Goal: Transaction & Acquisition: Obtain resource

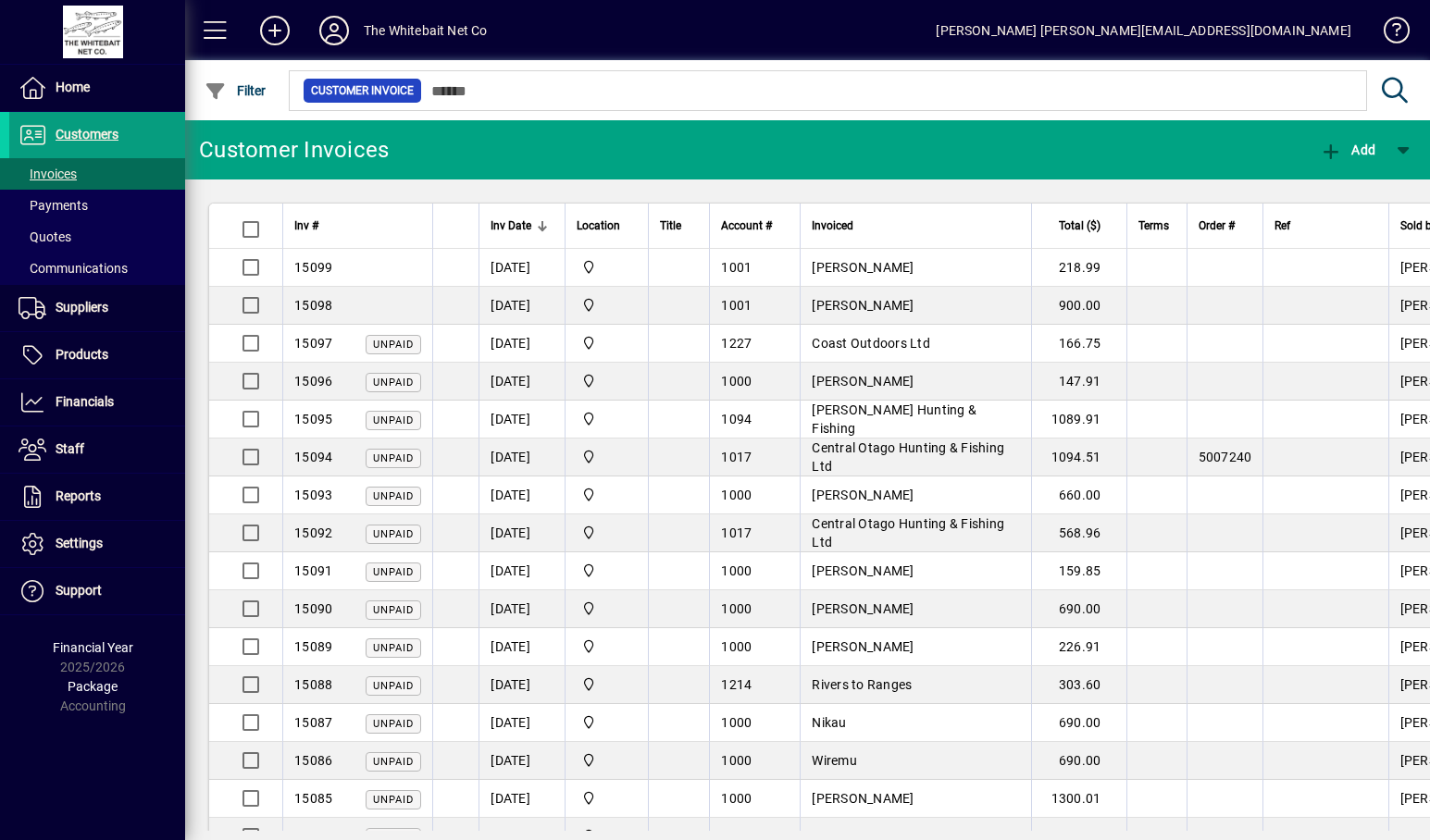
click at [906, 276] on td "[PERSON_NAME]" at bounding box center [915, 268] width 232 height 38
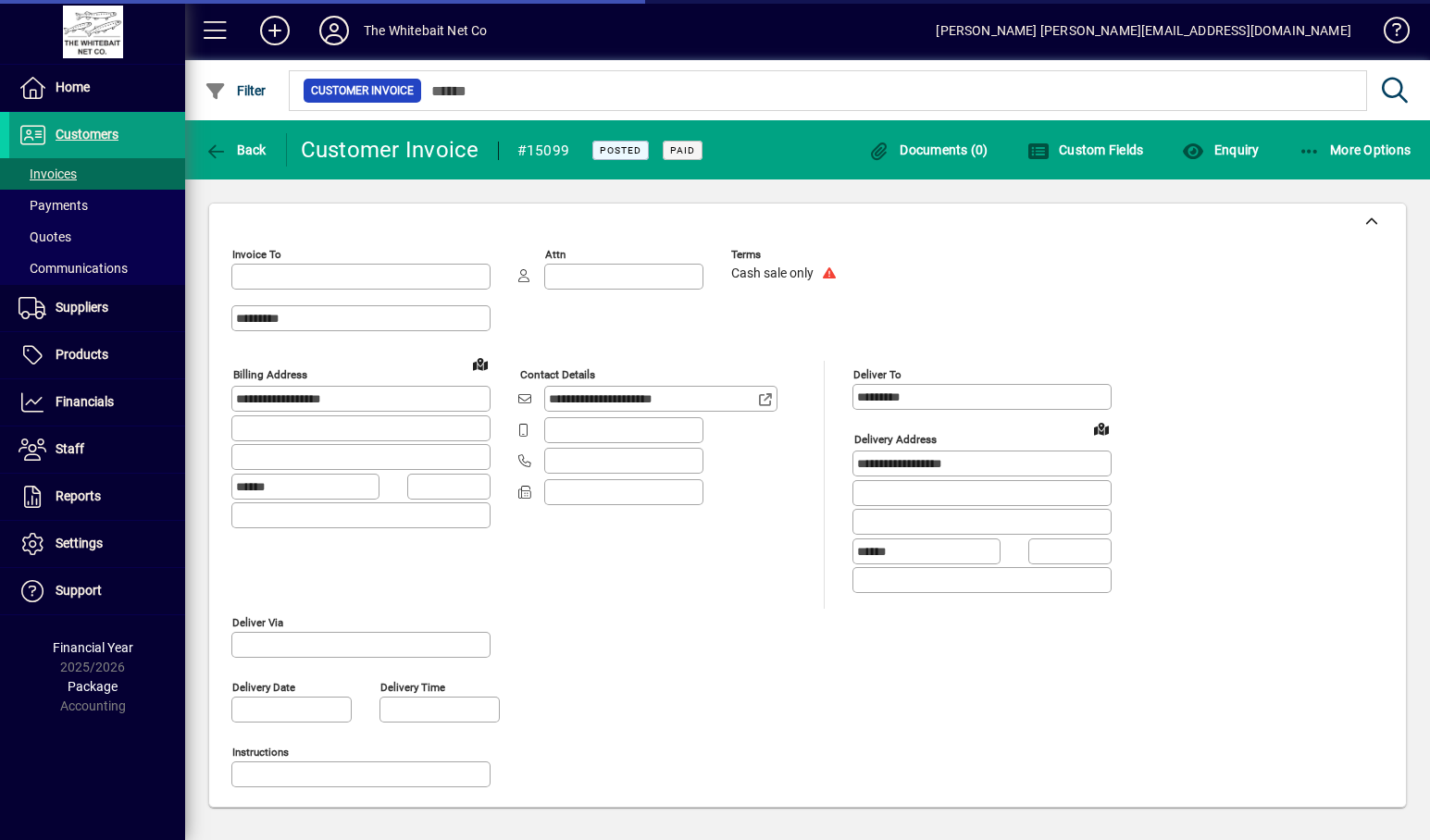
type input "**********"
type input "********"
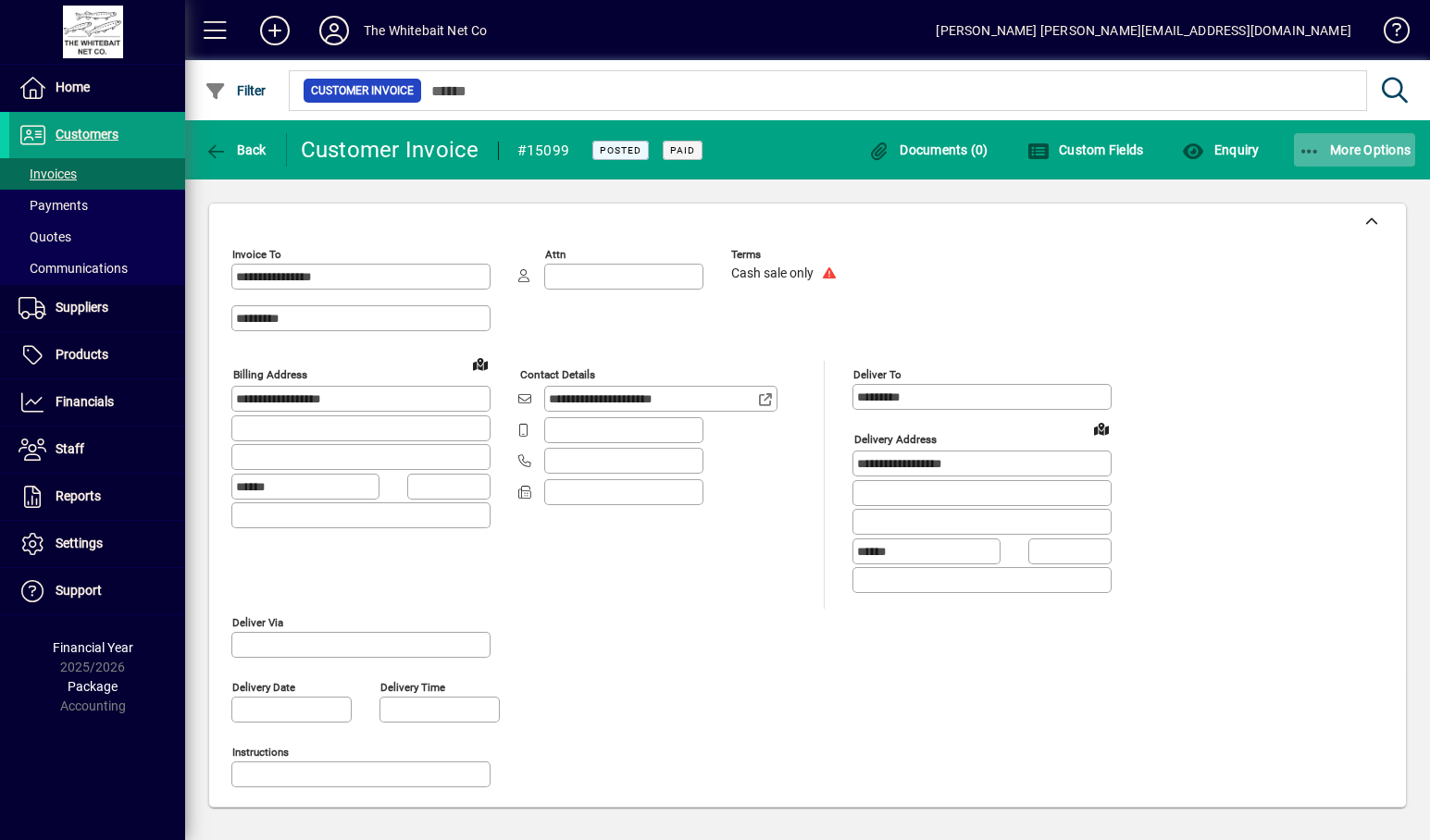
click at [1314, 151] on icon "button" at bounding box center [1310, 152] width 23 height 19
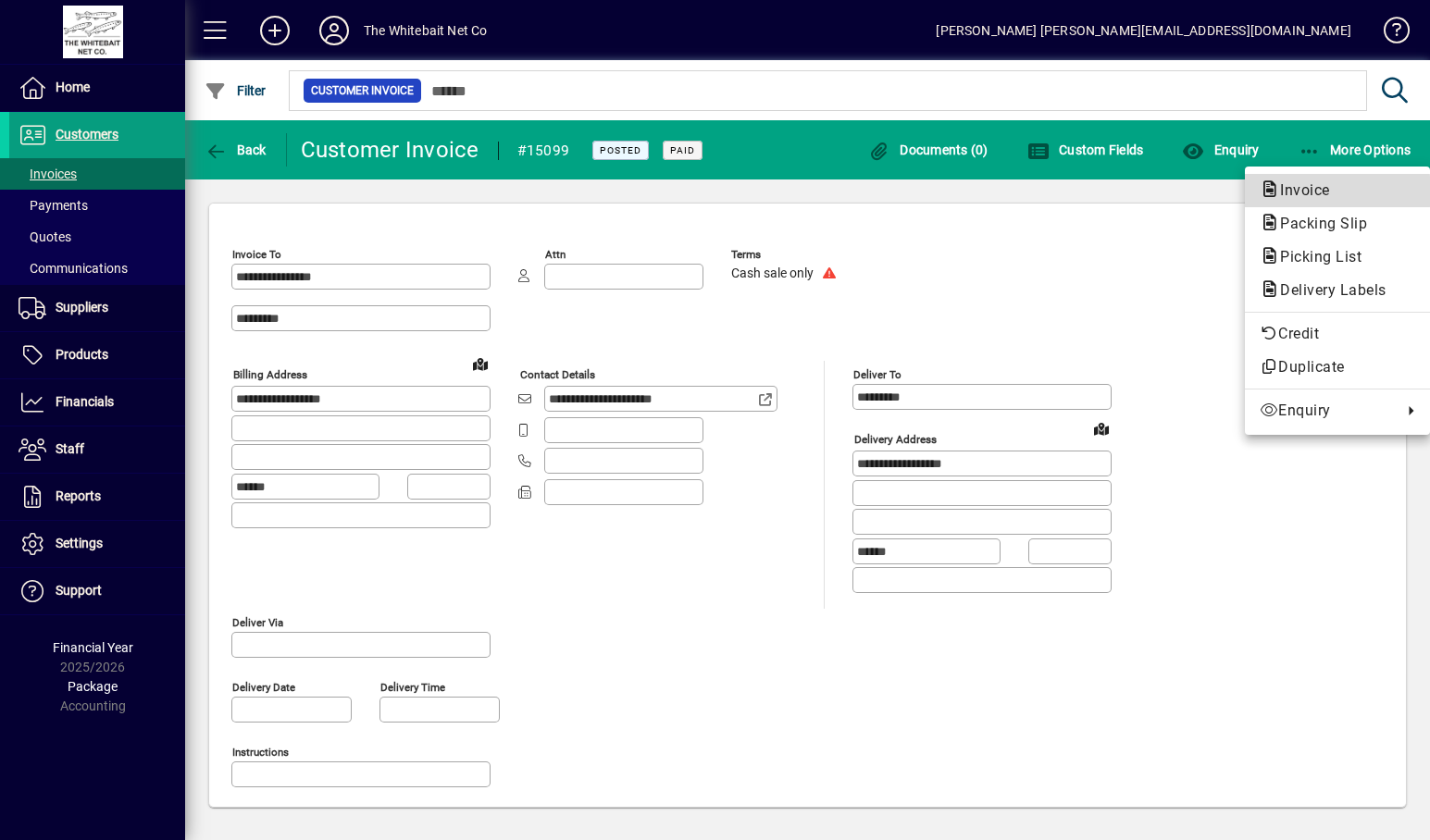
click at [1292, 192] on span "Invoice" at bounding box center [1299, 190] width 80 height 18
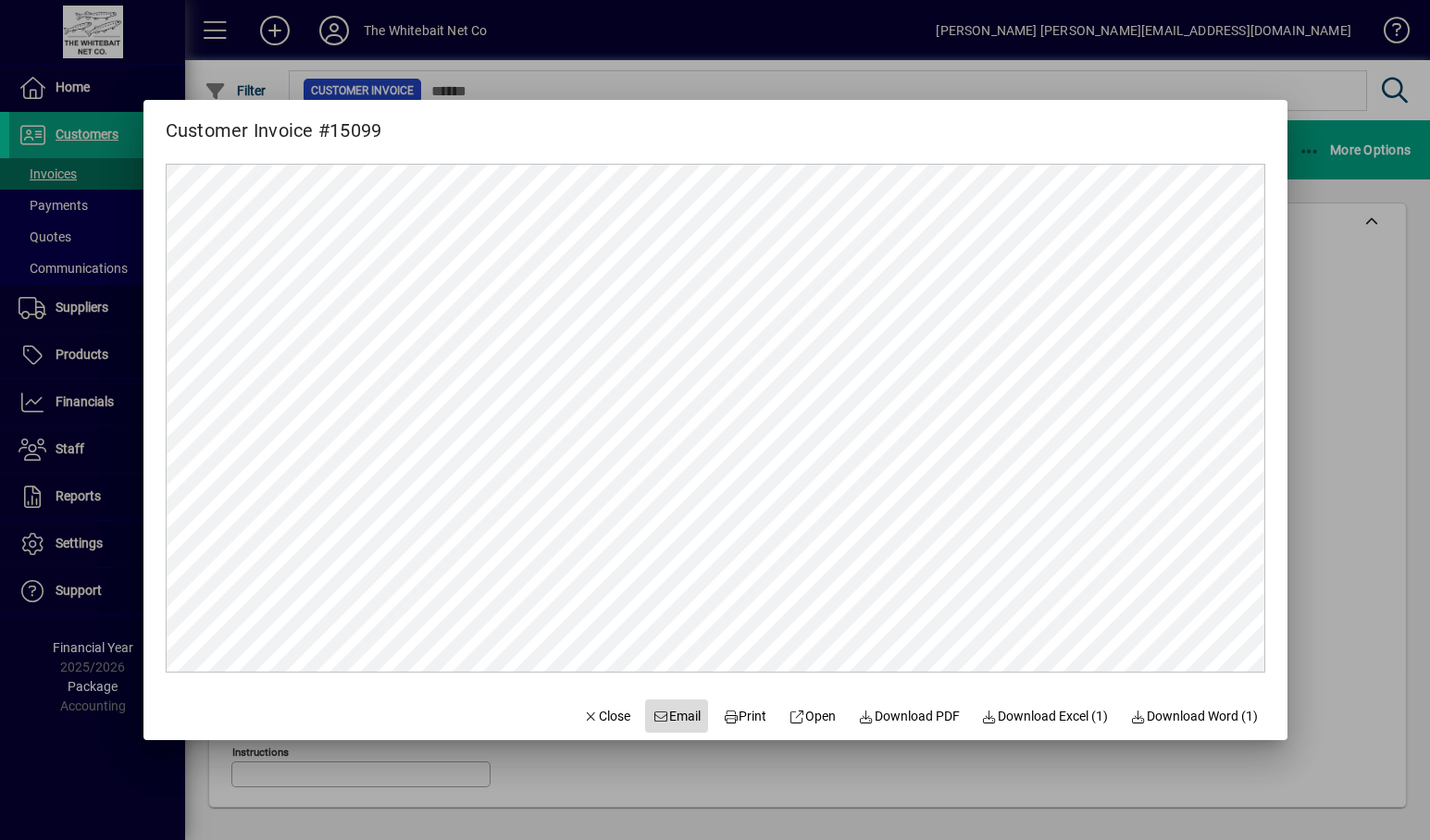
click at [654, 717] on span "Email" at bounding box center [676, 716] width 48 height 19
click at [1364, 326] on div at bounding box center [715, 420] width 1430 height 840
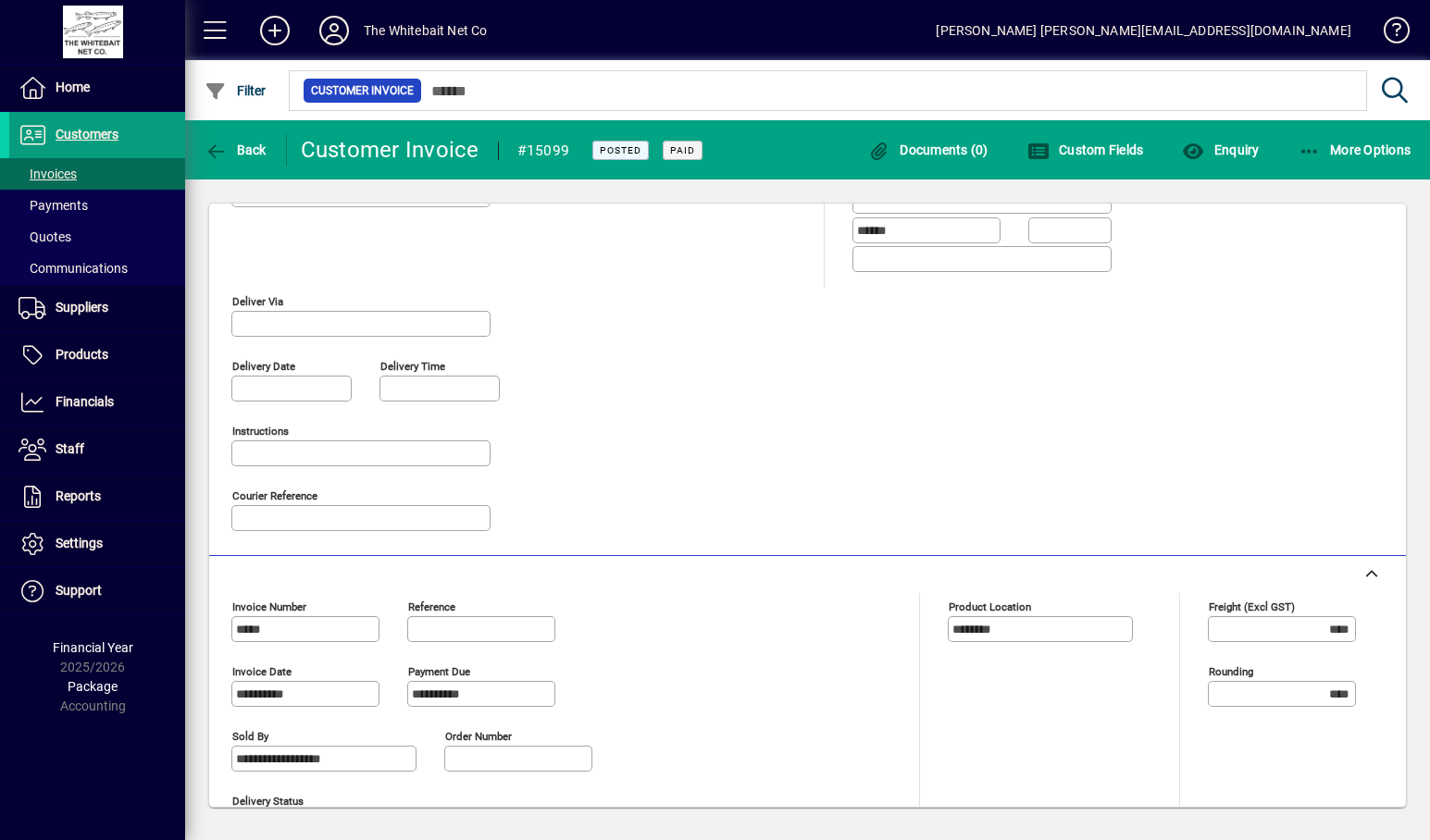
scroll to position [29, 0]
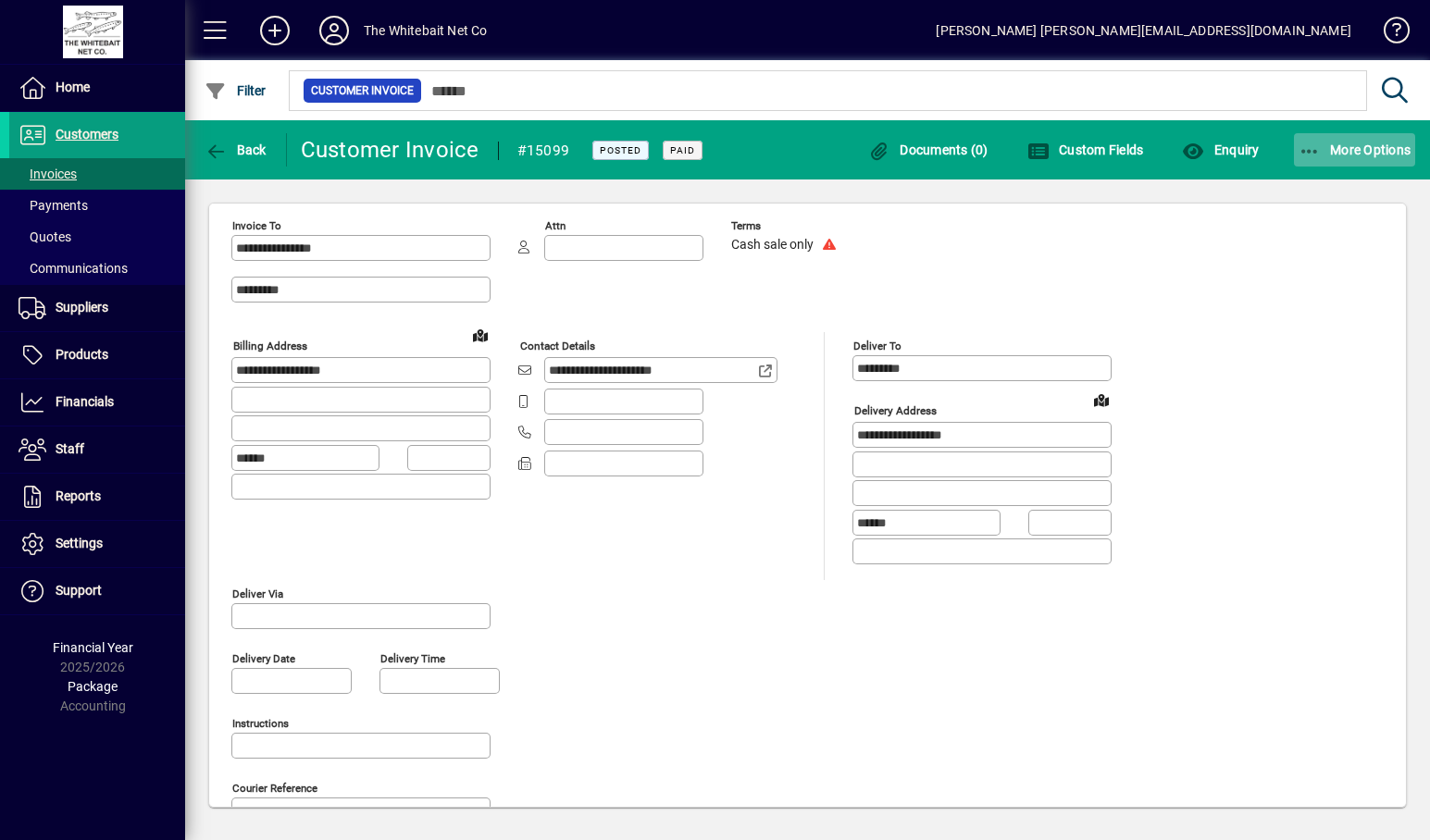
click at [1347, 152] on span "More Options" at bounding box center [1355, 150] width 113 height 15
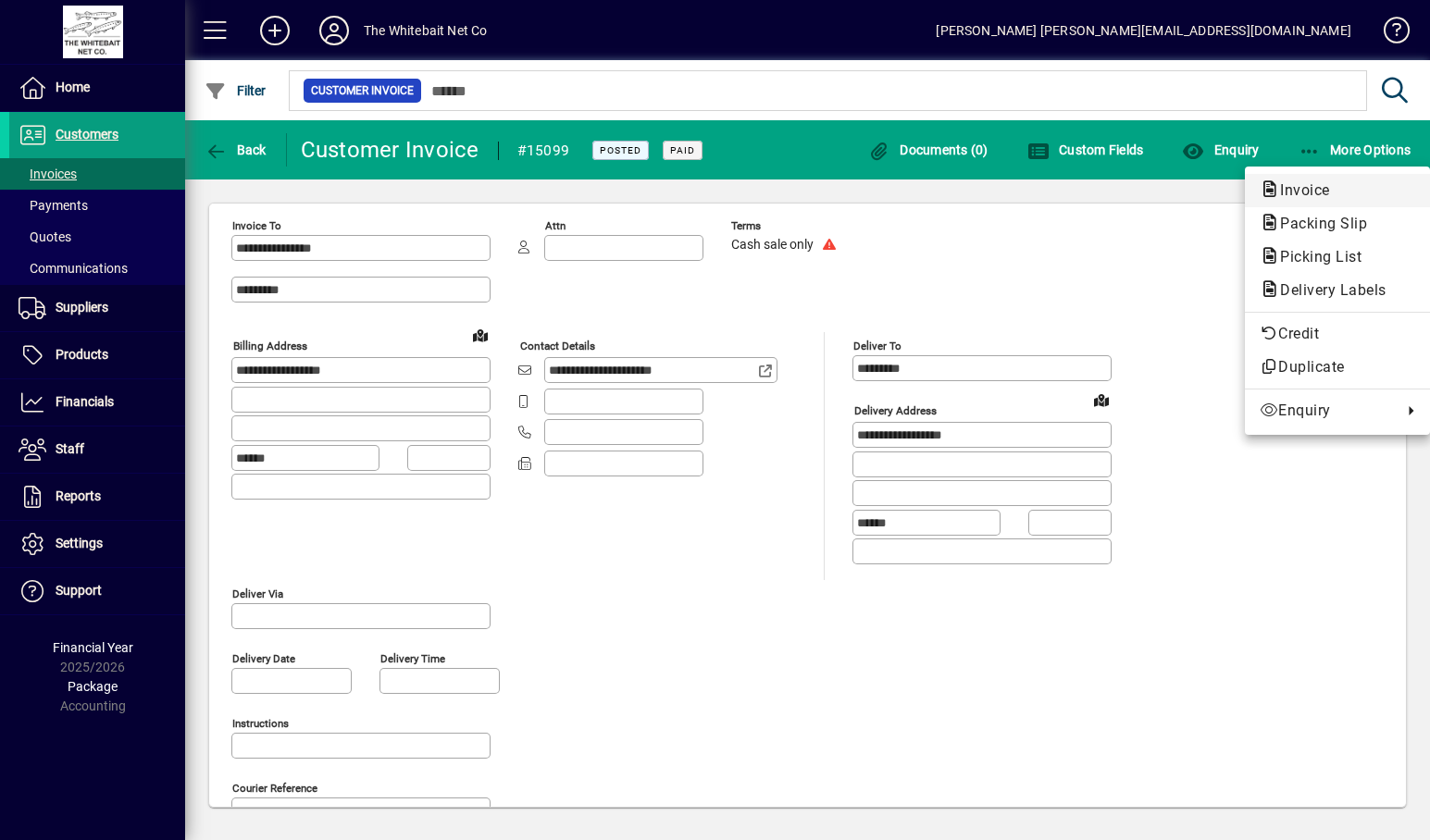
click at [1286, 188] on span "Invoice" at bounding box center [1299, 190] width 80 height 18
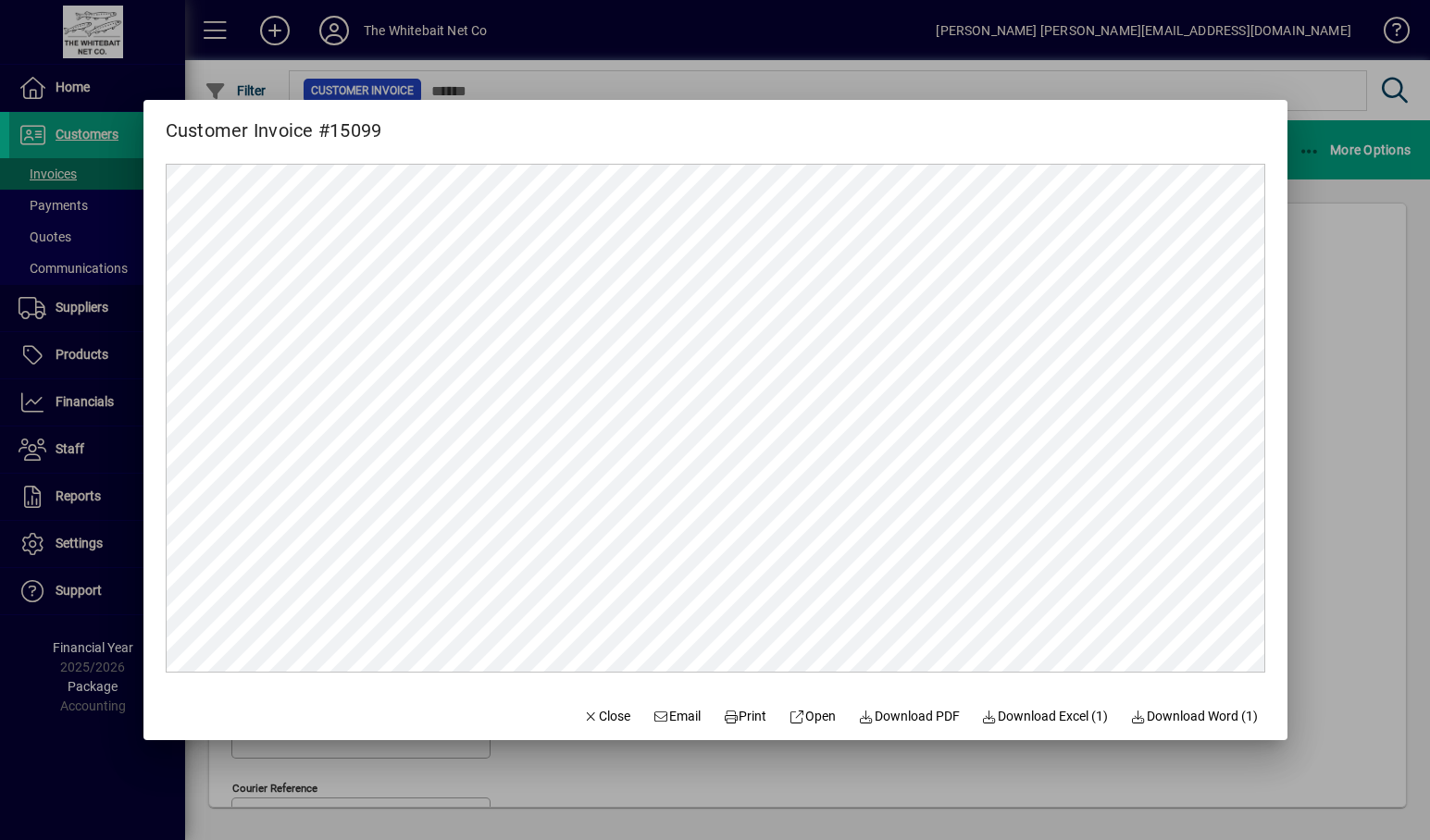
scroll to position [0, 0]
